Goal: Information Seeking & Learning: Learn about a topic

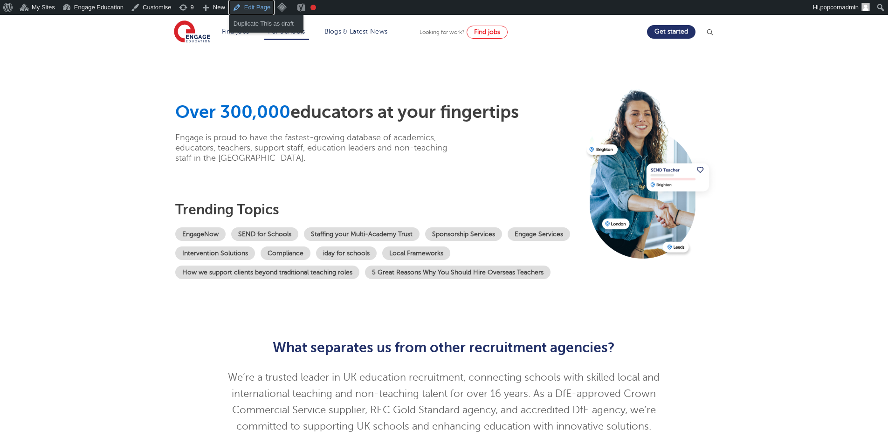
click at [251, 7] on link "Edit Page" at bounding box center [251, 7] width 45 height 15
click at [357, 34] on link "Blogs & Latest News" at bounding box center [355, 31] width 63 height 7
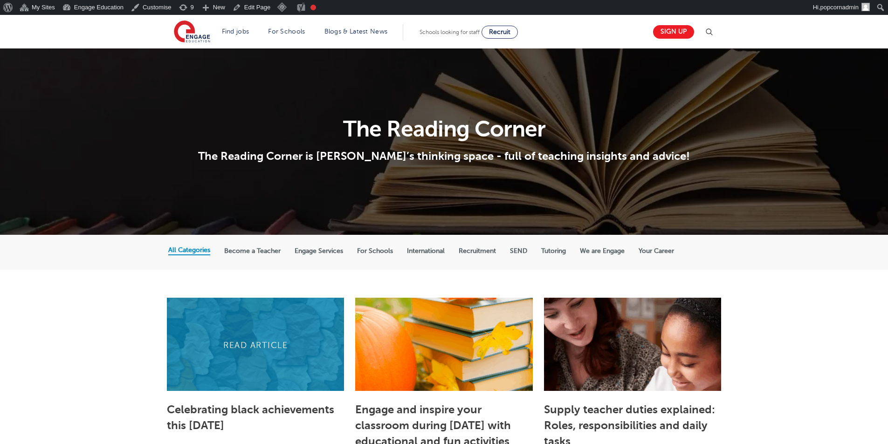
scroll to position [280, 0]
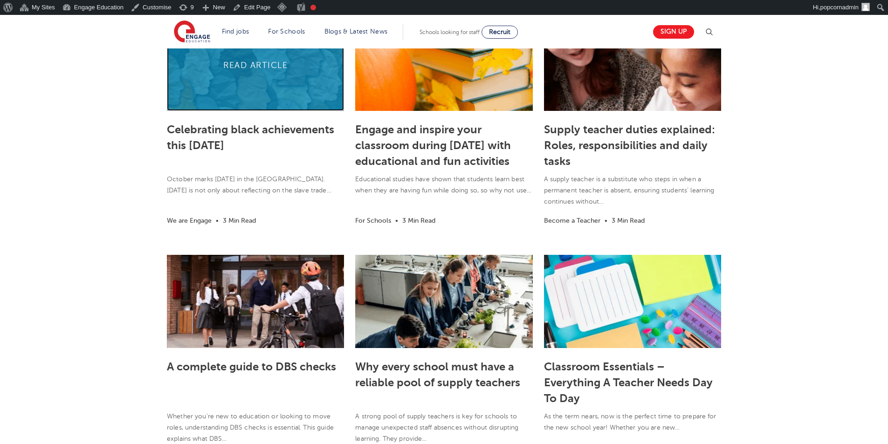
click at [248, 96] on link at bounding box center [255, 64] width 177 height 93
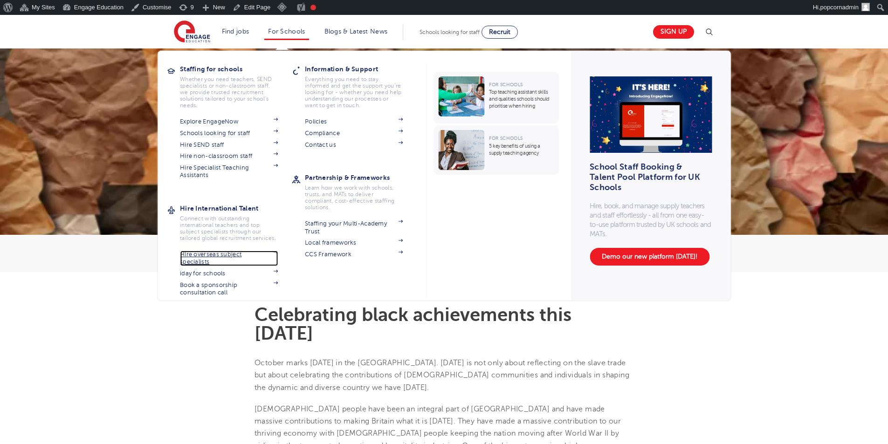
click at [227, 256] on link "Hire overseas subject specialists" at bounding box center [229, 258] width 98 height 15
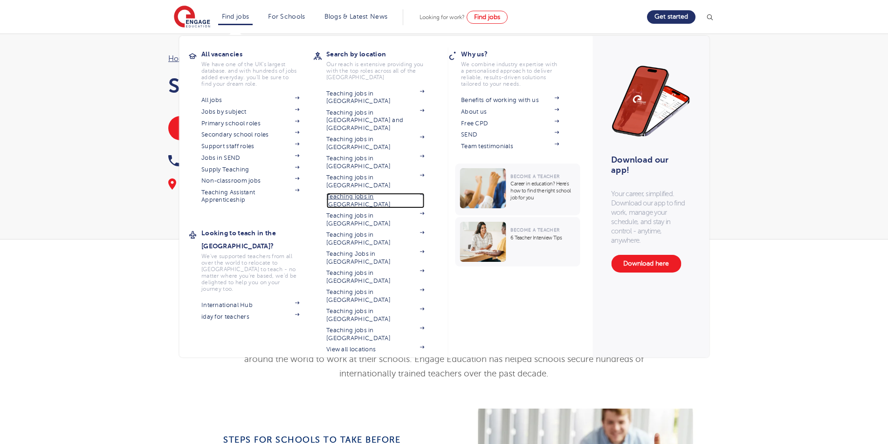
click at [351, 193] on link "Teaching jobs in [GEOGRAPHIC_DATA]" at bounding box center [375, 200] width 98 height 15
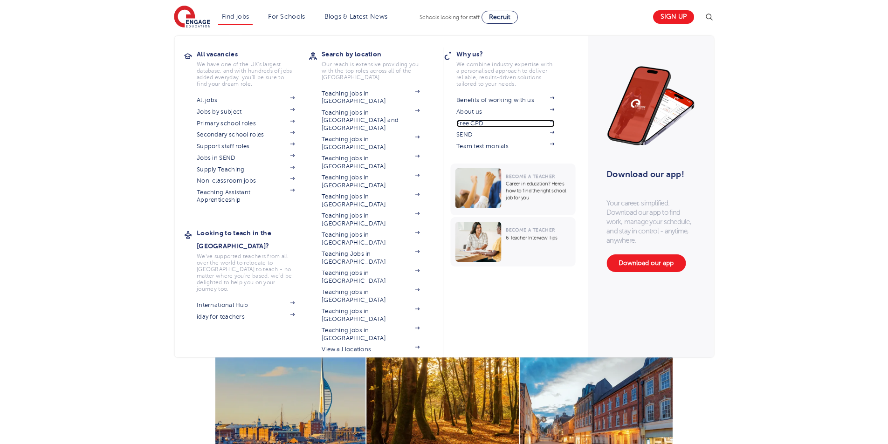
click at [469, 125] on link "Free CPD" at bounding box center [505, 123] width 98 height 7
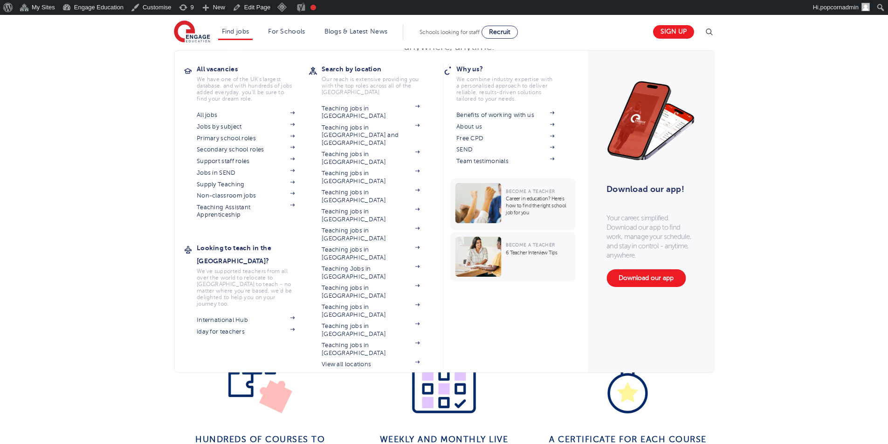
scroll to position [296, 0]
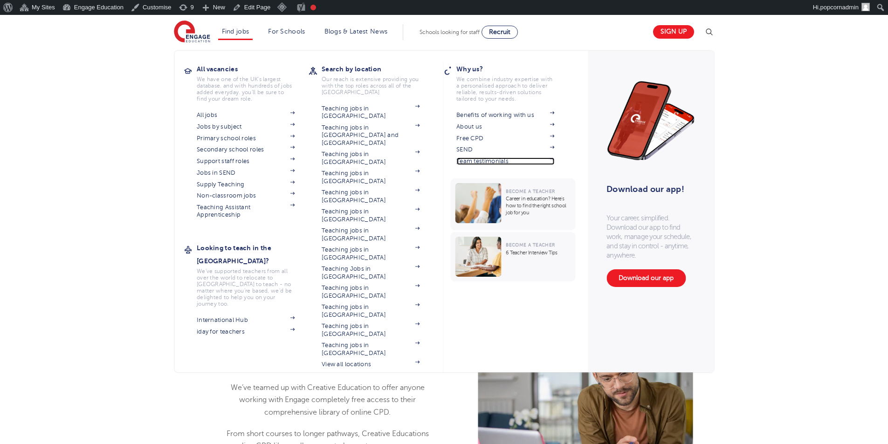
click at [479, 159] on link "Team testimonials" at bounding box center [505, 161] width 98 height 7
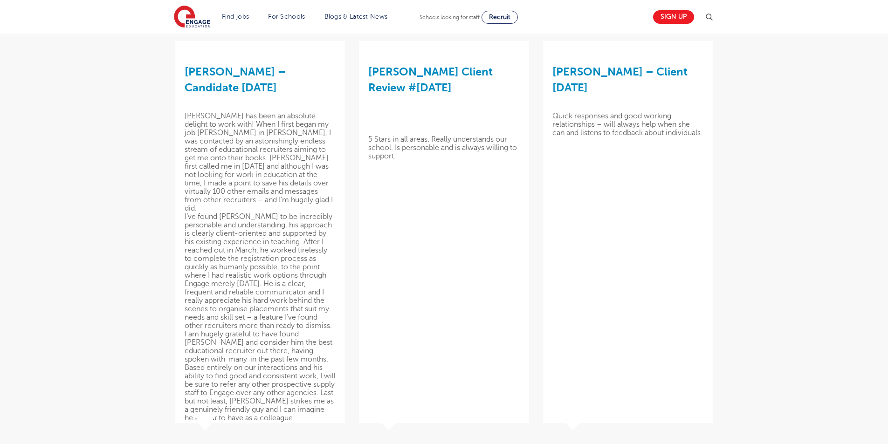
scroll to position [0, 0]
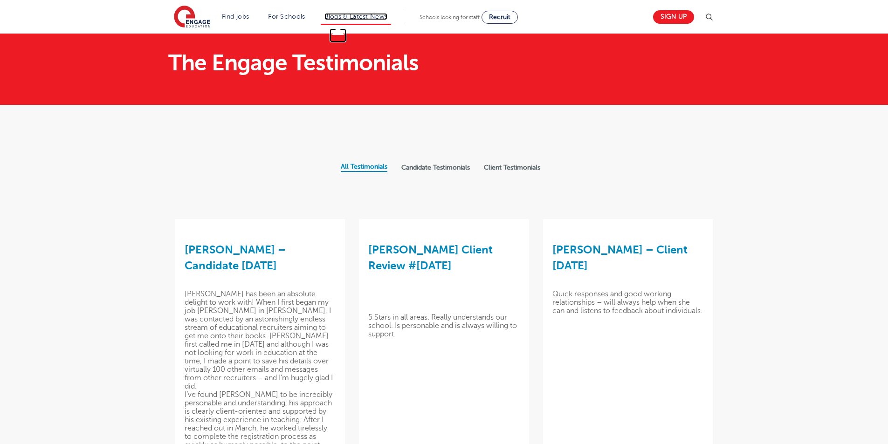
click at [357, 18] on link "Blogs & Latest News" at bounding box center [355, 16] width 63 height 7
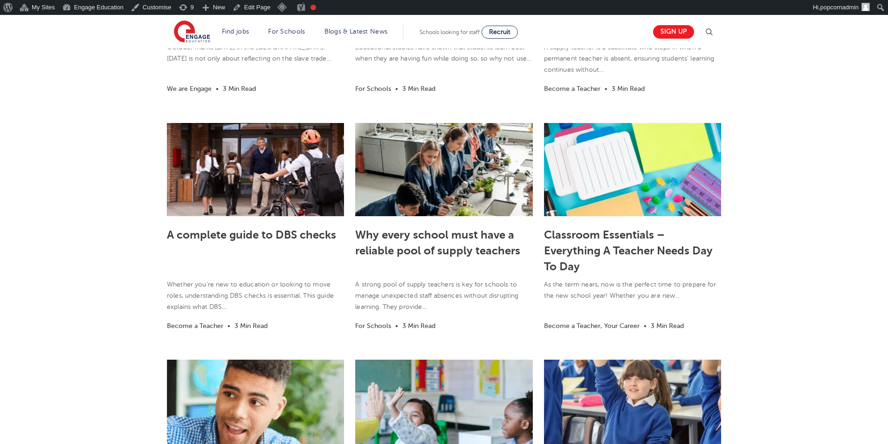
scroll to position [420, 0]
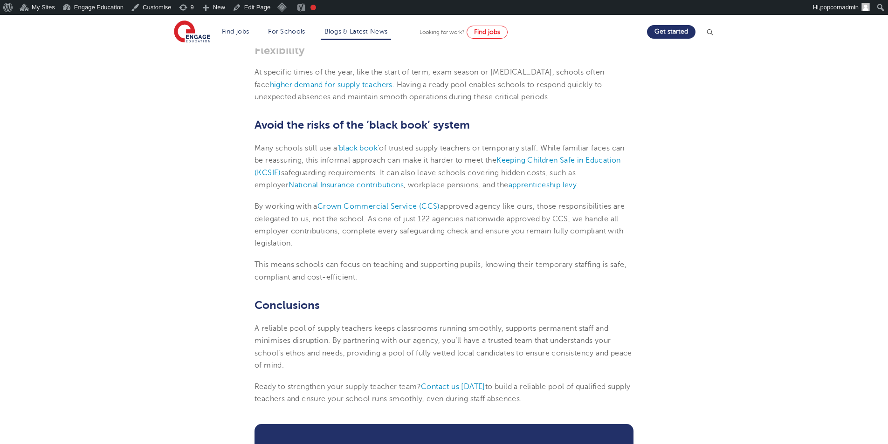
scroll to position [679, 0]
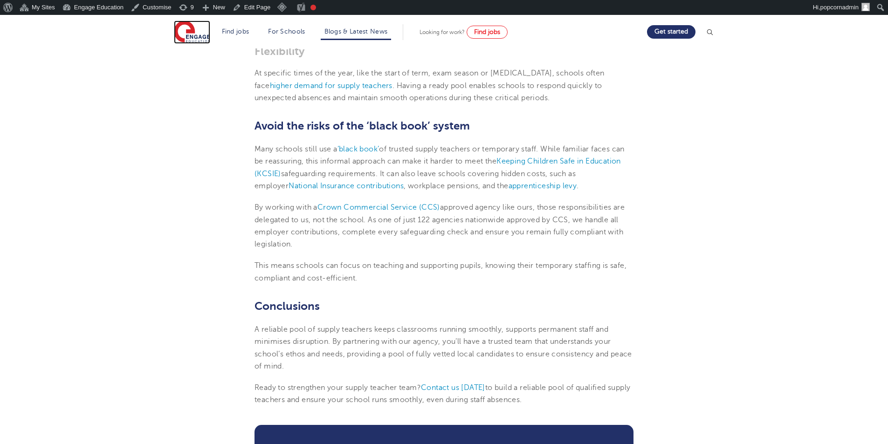
click at [189, 41] on img at bounding box center [192, 32] width 36 height 23
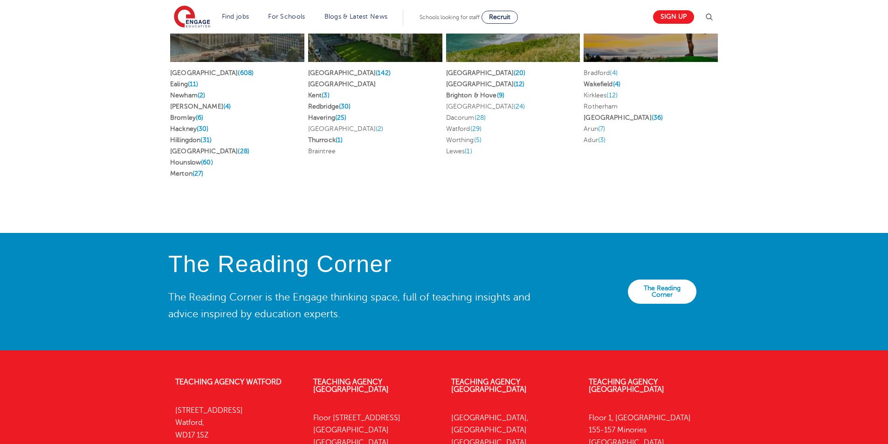
scroll to position [2039, 0]
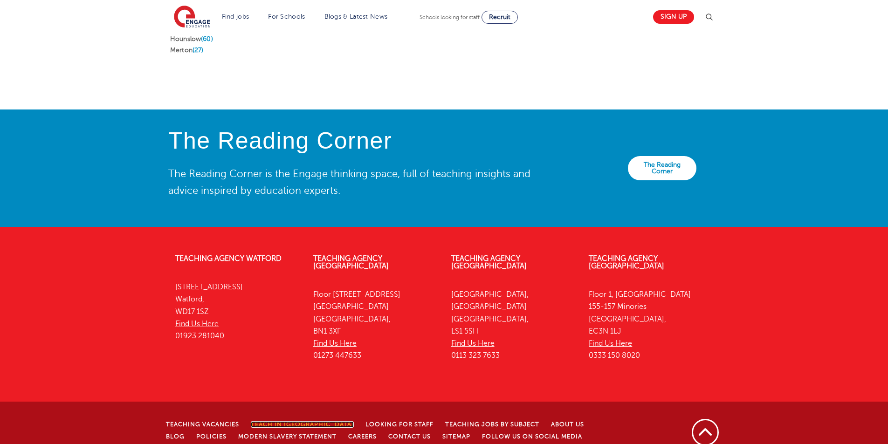
click at [295, 421] on link "Teach in [GEOGRAPHIC_DATA]" at bounding box center [302, 424] width 103 height 7
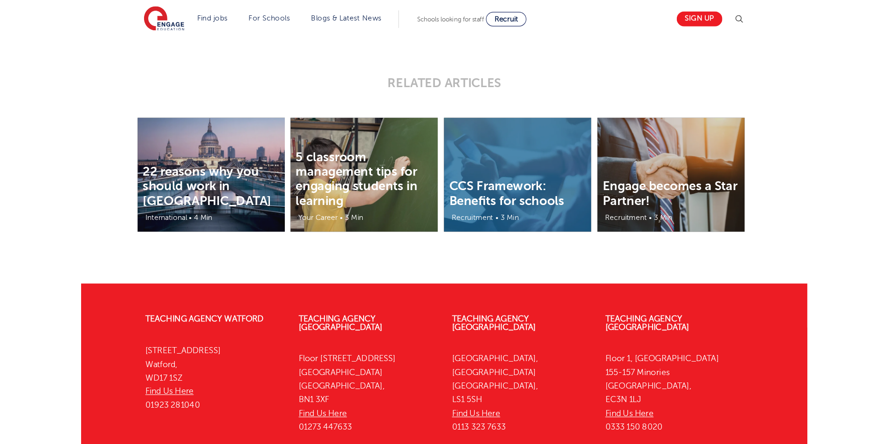
scroll to position [1427, 0]
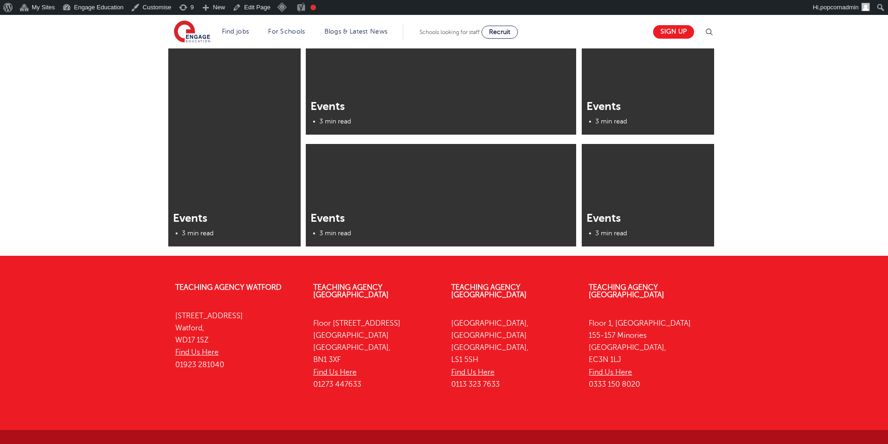
scroll to position [434, 0]
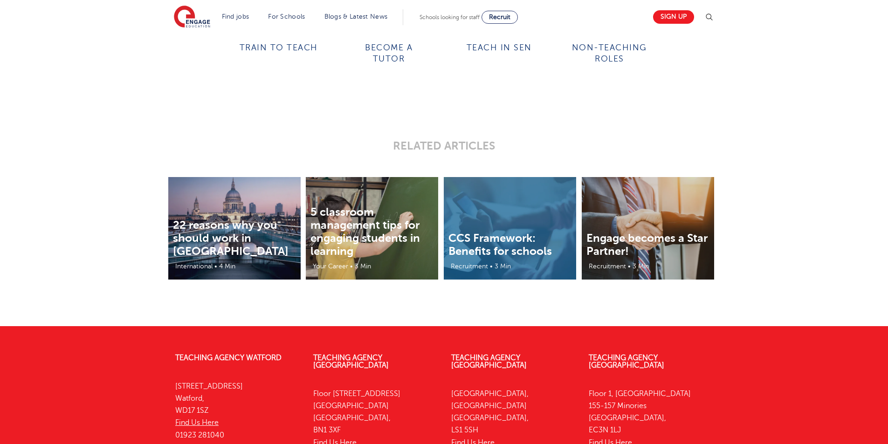
scroll to position [1440, 0]
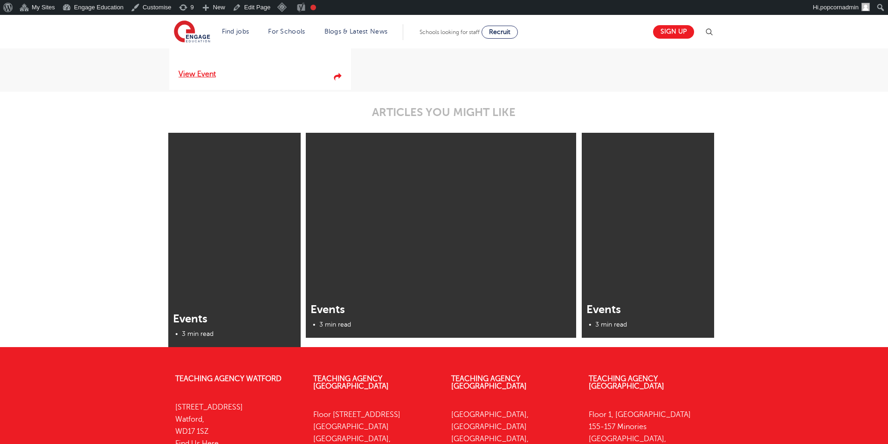
scroll to position [518, 0]
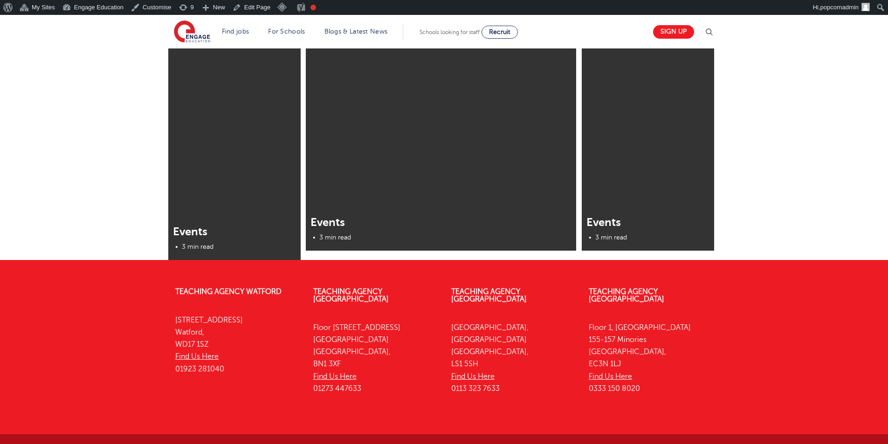
drag, startPoint x: 791, startPoint y: 144, endPoint x: 758, endPoint y: 137, distance: 33.4
click at [791, 144] on div "Events • 3 min read Events • 3 min read Events • 3 min read" at bounding box center [444, 153] width 888 height 214
click at [776, 146] on div "Events • 3 min read Events • 3 min read Events • 3 min read" at bounding box center [444, 153] width 888 height 214
click at [757, 165] on div "Events • 3 min read Events • 3 min read Events • 3 min read" at bounding box center [444, 153] width 888 height 214
click at [757, 181] on div "Events • 3 min read Events • 3 min read Events • 3 min read" at bounding box center [444, 153] width 888 height 214
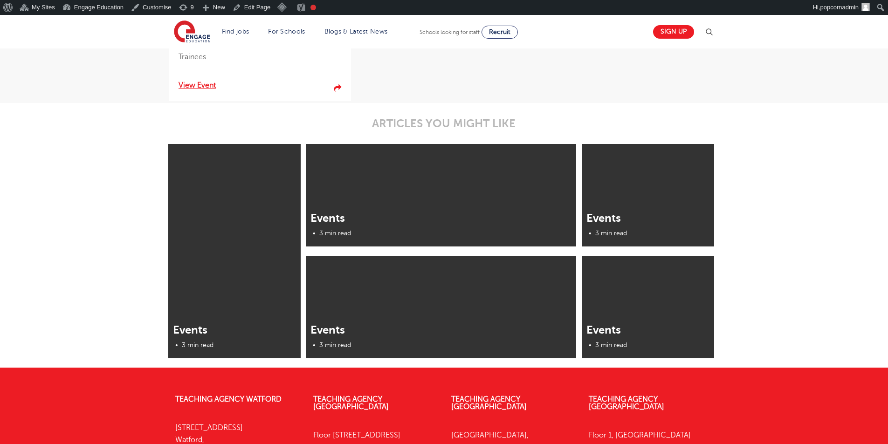
scroll to position [434, 0]
